Goal: Task Accomplishment & Management: Use online tool/utility

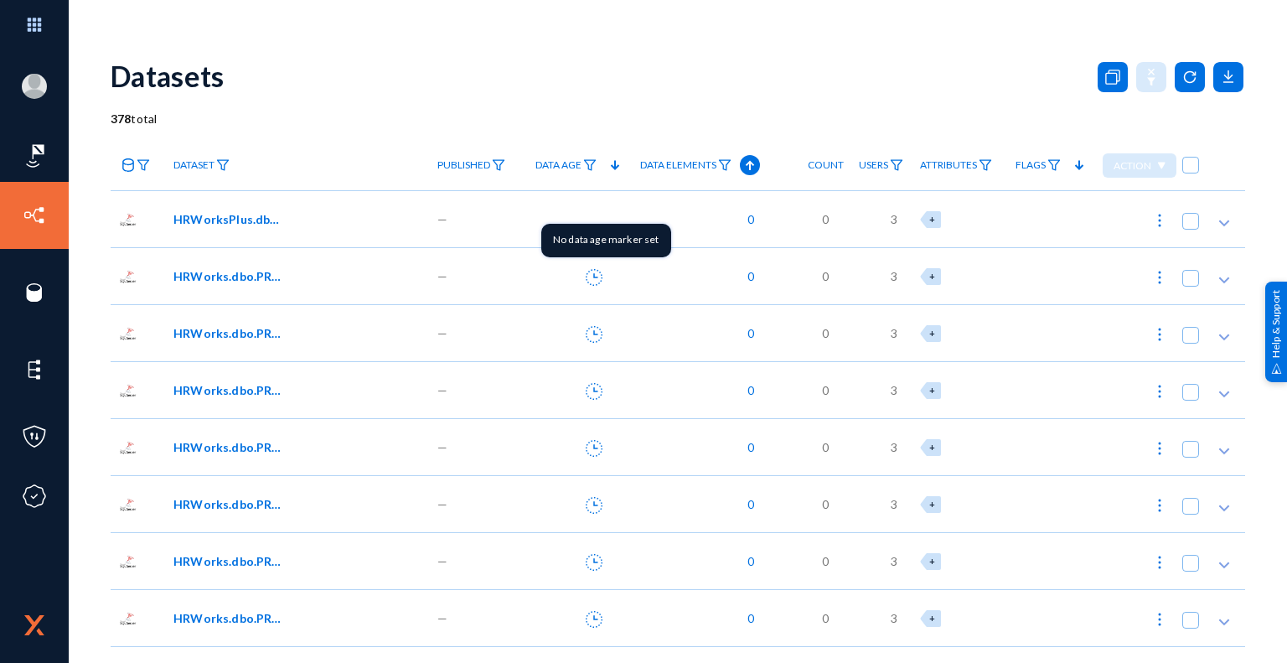
click at [593, 277] on icon at bounding box center [594, 277] width 17 height 17
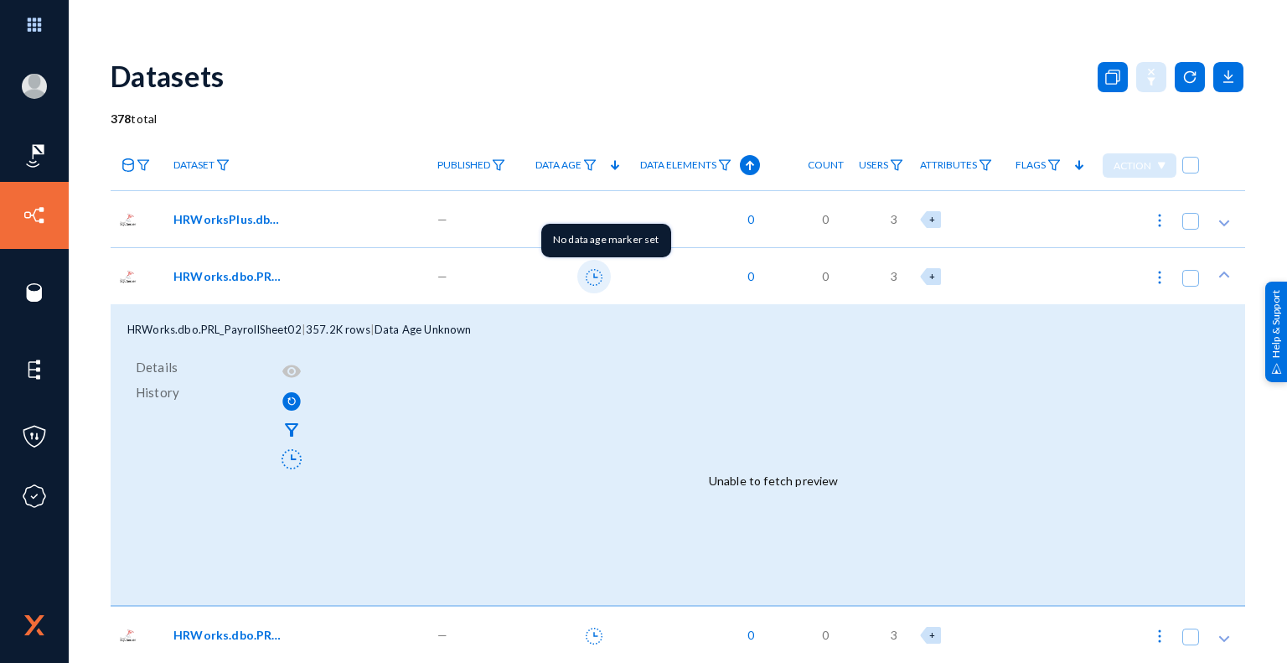
click at [590, 281] on icon at bounding box center [594, 277] width 17 height 17
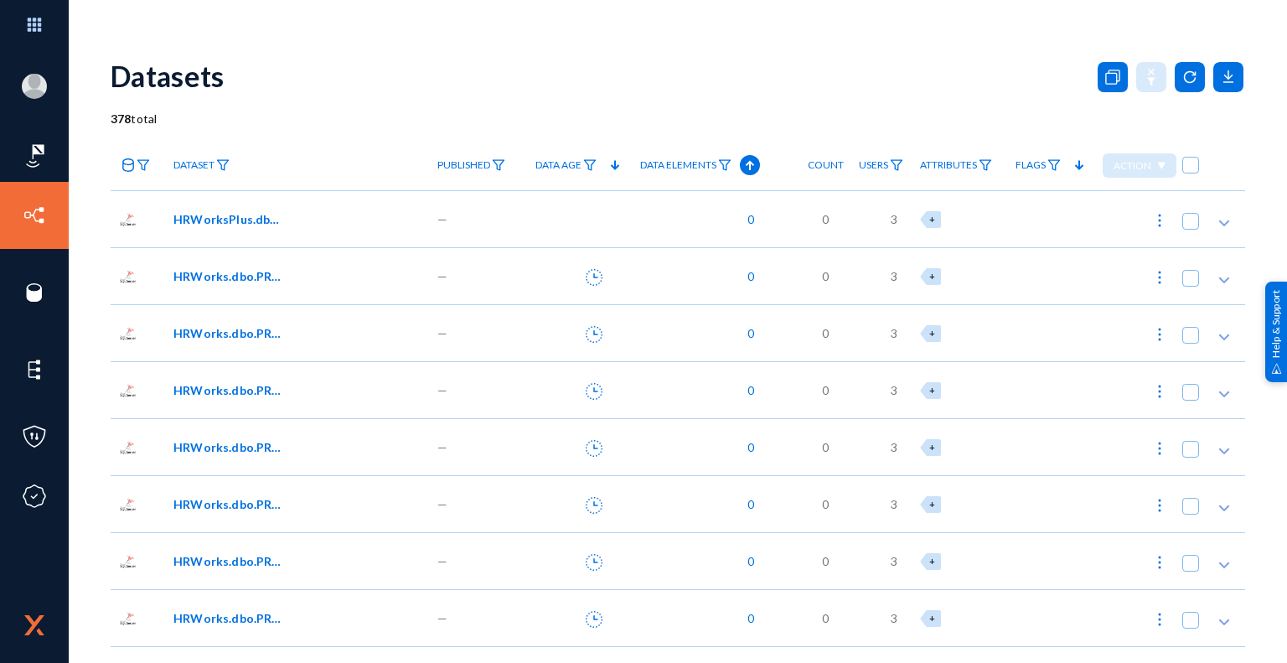
click at [685, 56] on div "Datasets" at bounding box center [678, 76] width 1135 height 68
